Goal: Navigation & Orientation: Understand site structure

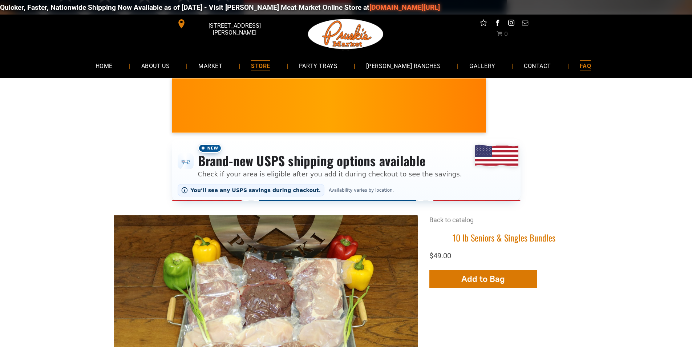
click at [569, 59] on link "FAQ" at bounding box center [585, 65] width 33 height 19
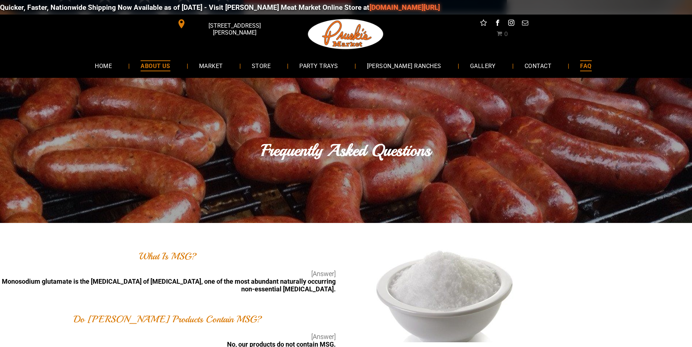
click at [181, 60] on link "ABOUT US" at bounding box center [156, 65] width 52 height 19
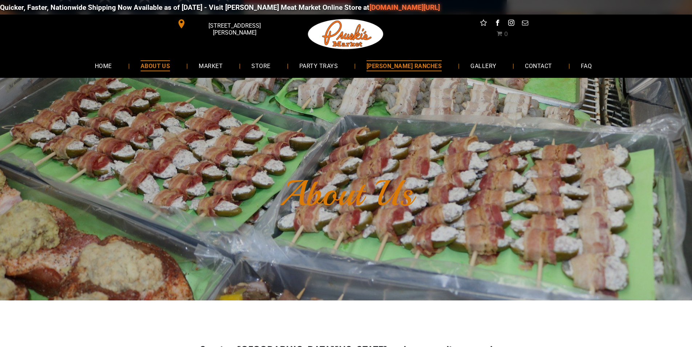
click at [406, 60] on span "[PERSON_NAME] RANCHES" at bounding box center [404, 65] width 75 height 11
